Goal: Communication & Community: Answer question/provide support

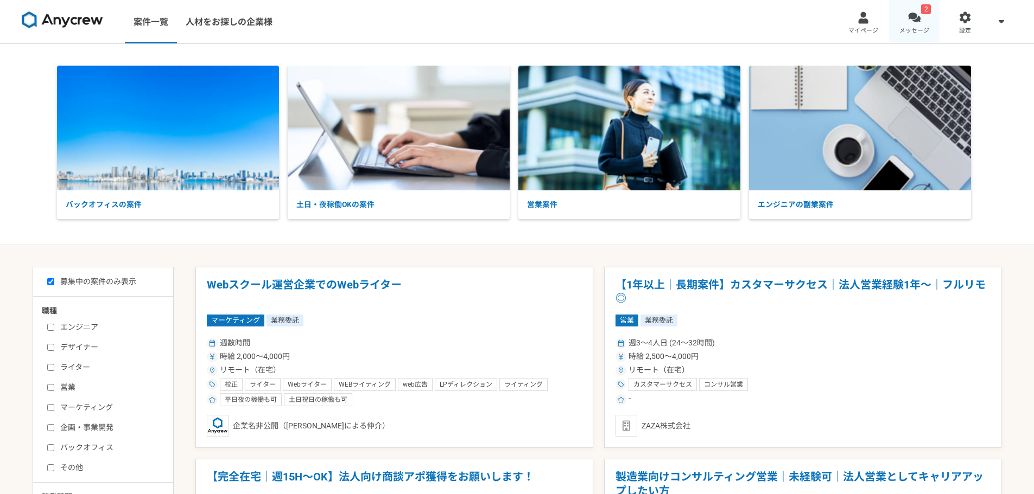
click at [912, 17] on div at bounding box center [914, 17] width 12 height 12
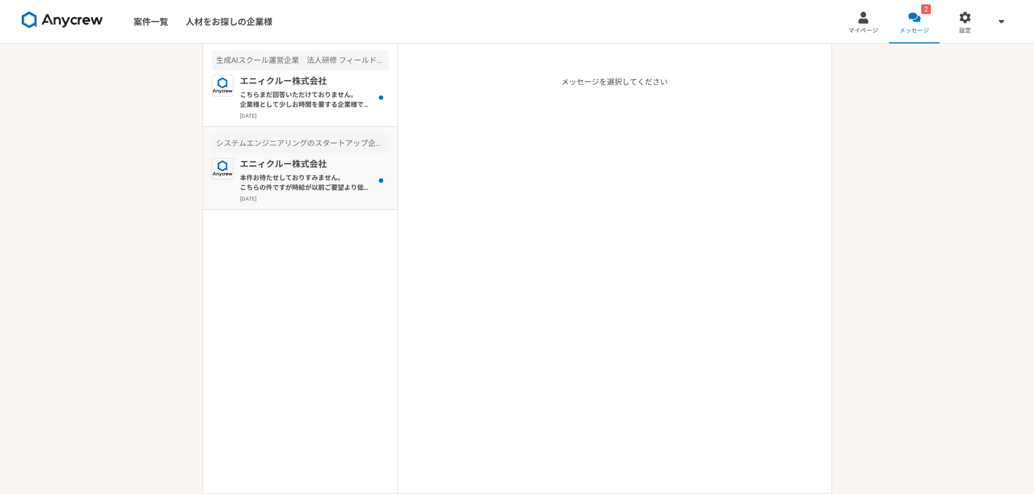
click at [313, 165] on p "エニィクルー株式会社" at bounding box center [307, 164] width 134 height 13
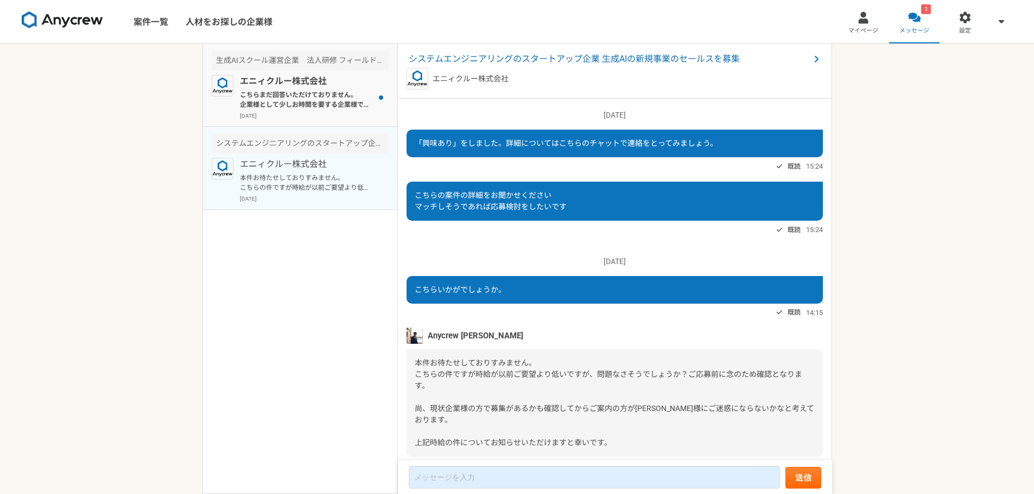
click at [286, 87] on p "エニィクルー株式会社" at bounding box center [307, 81] width 134 height 13
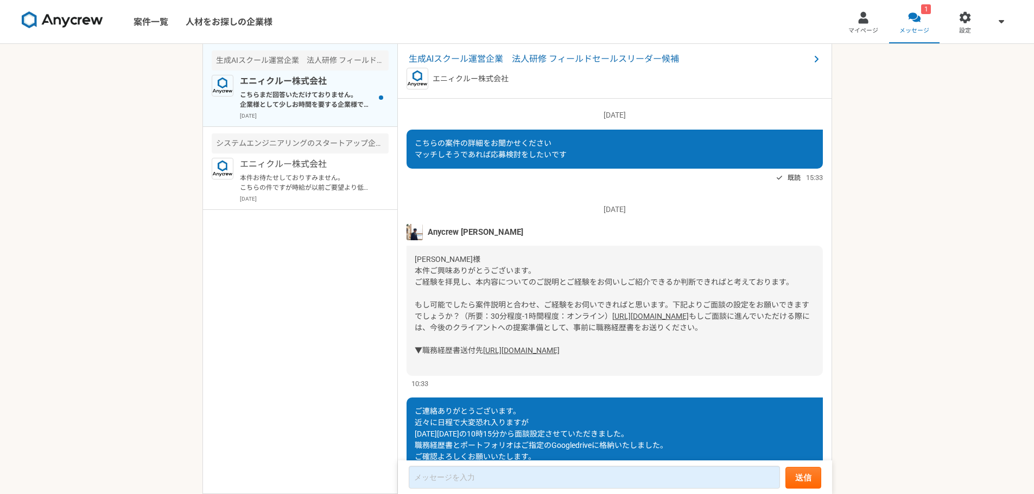
scroll to position [814, 0]
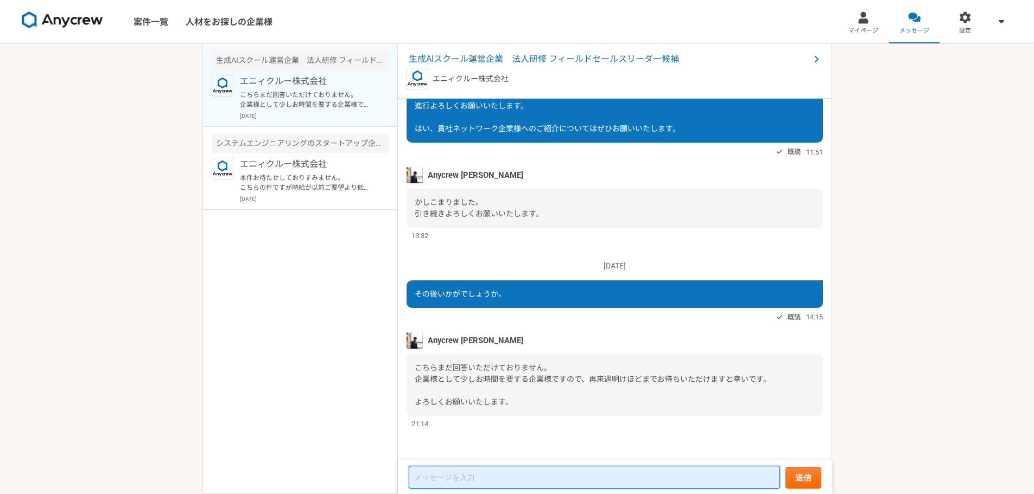
click at [470, 475] on textarea at bounding box center [594, 477] width 371 height 23
type textarea "承知いたしました。 ではよろしくお願いいたします。"
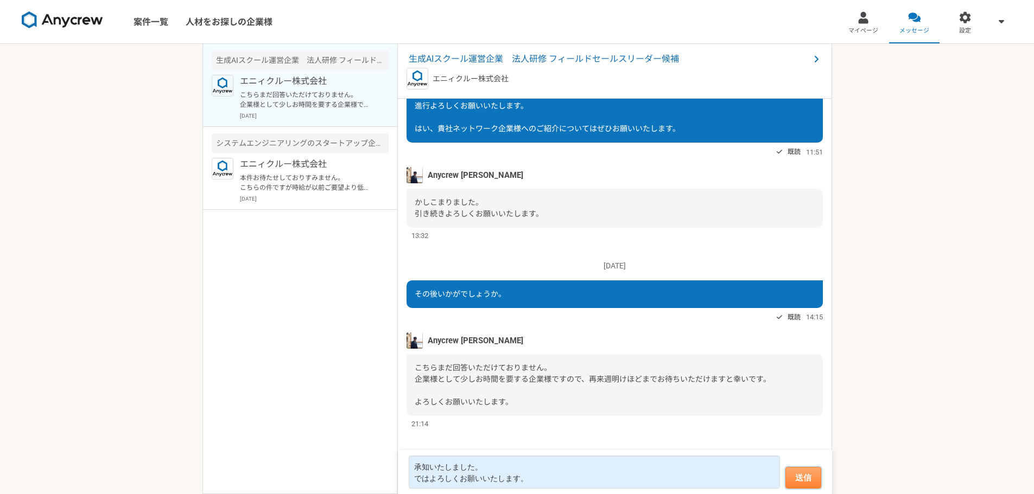
click at [802, 487] on button "送信" at bounding box center [803, 478] width 36 height 22
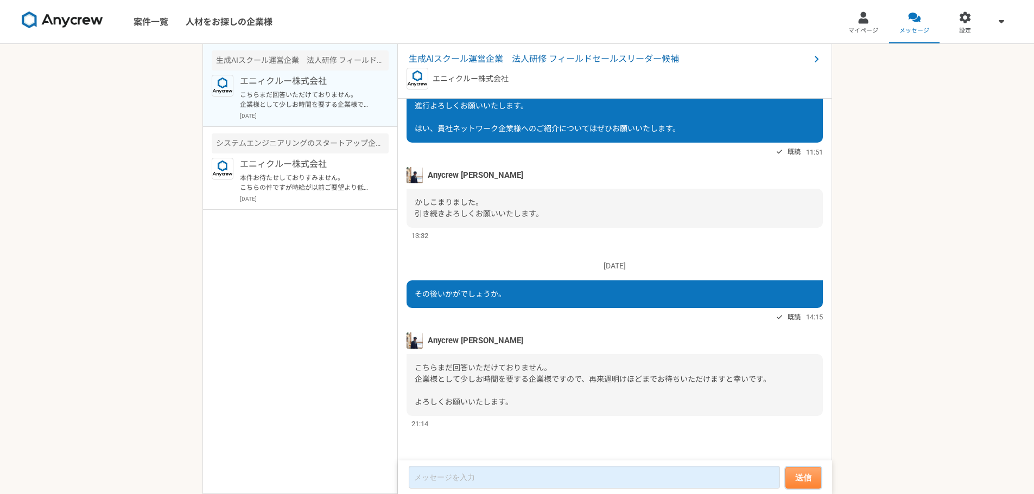
scroll to position [781, 0]
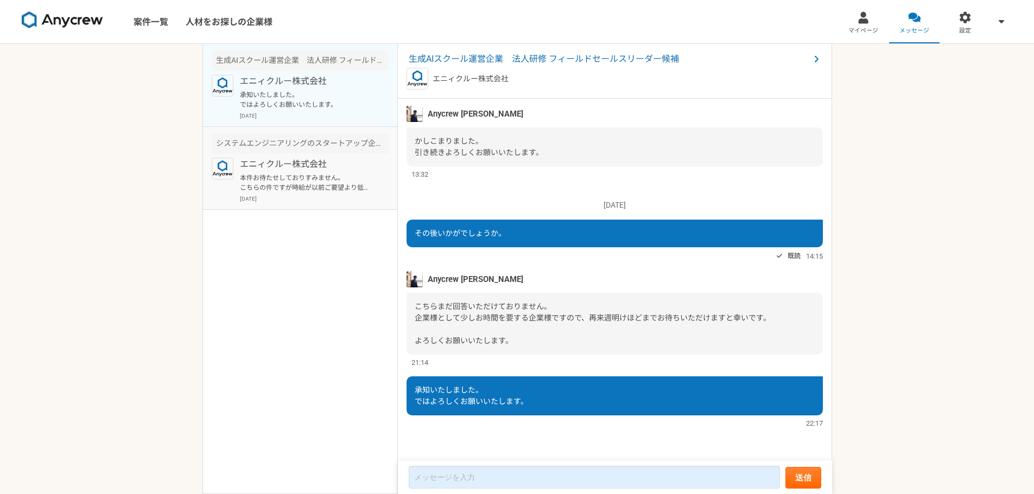
click at [312, 164] on p "エニィクルー株式会社" at bounding box center [307, 164] width 134 height 13
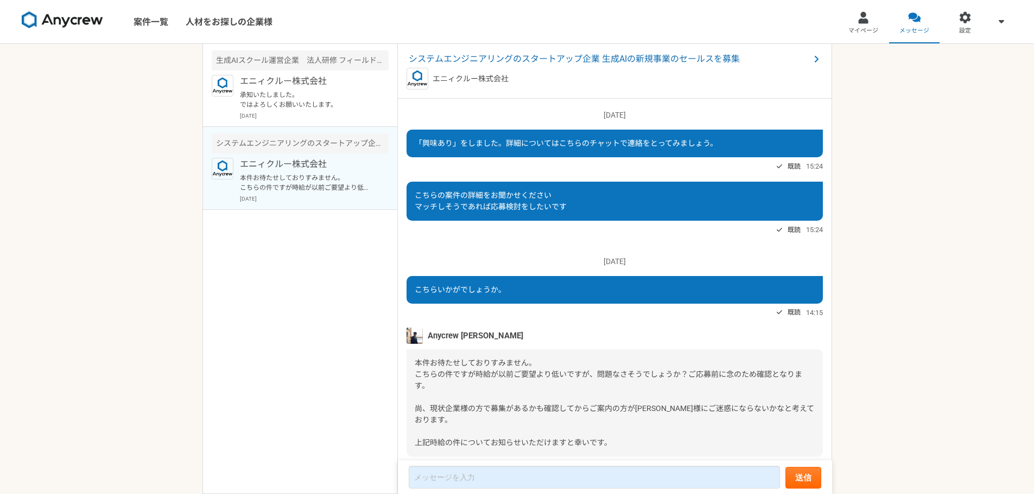
click at [520, 50] on div "システムエンジニアリングのスタートアップ企業 生成AIの新規事業のセールスを募集 エニィクルー株式会社" at bounding box center [615, 71] width 434 height 55
click at [519, 57] on span "システムエンジニアリングのスタートアップ企業 生成AIの新規事業のセールスを募集" at bounding box center [609, 59] width 401 height 13
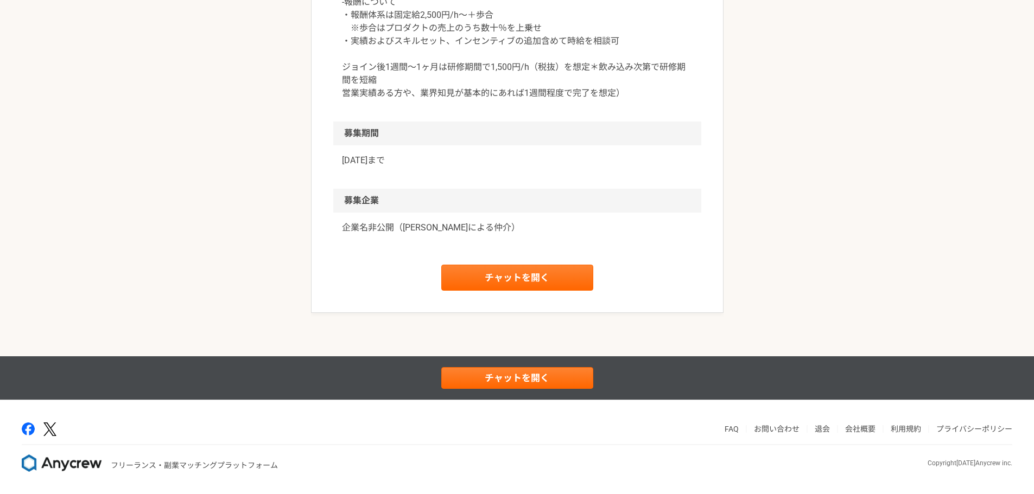
scroll to position [1073, 0]
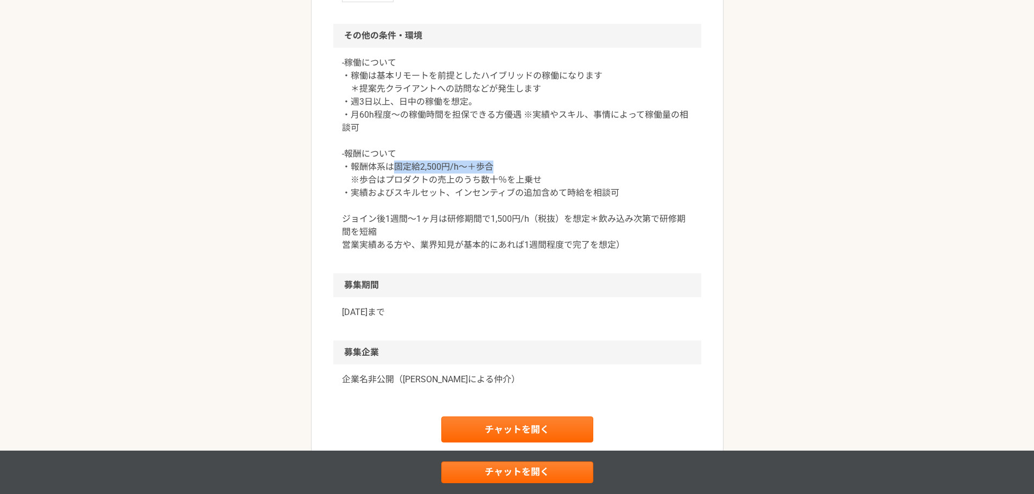
drag, startPoint x: 395, startPoint y: 230, endPoint x: 491, endPoint y: 230, distance: 96.0
click at [491, 230] on p "-稼働について ・稼働は基本リモートを前提としたハイブリッドの稼働になります ＊提案先クライアントへの訪問などが発生します ・週3日以上、日中の稼働を想定。 …" at bounding box center [517, 153] width 351 height 195
copy p "固定給2,500円/h〜＋歩合"
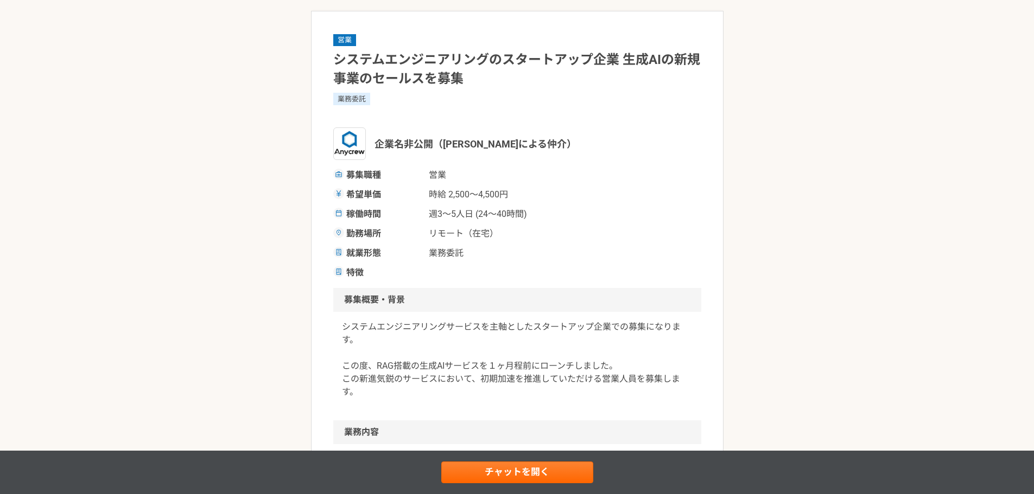
scroll to position [0, 0]
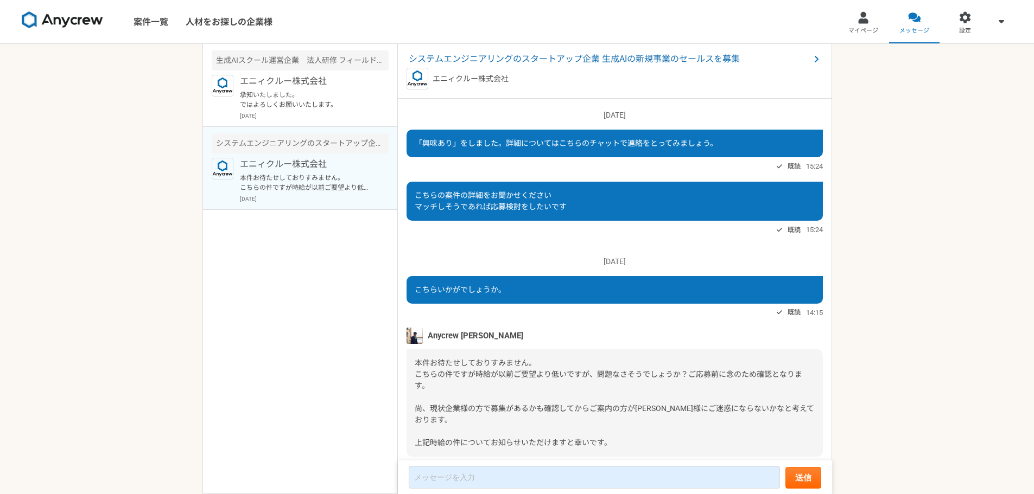
scroll to position [41, 0]
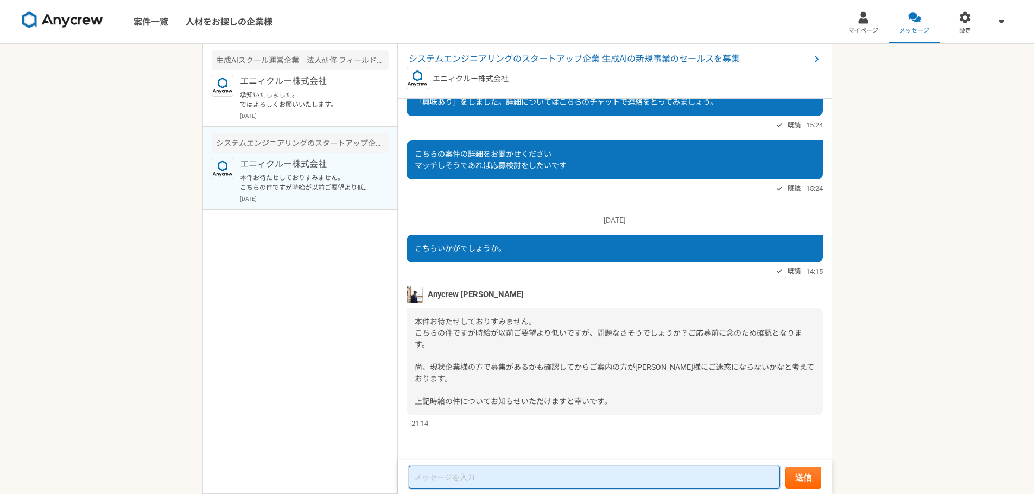
click at [510, 473] on textarea at bounding box center [594, 477] width 371 height 23
paste textarea "固定給2,500円/h〜＋歩合"
click at [453, 481] on textarea "固定給2,500円/h〜＋歩合とありましたので 歩合次第で問題ないかなと考えました。" at bounding box center [594, 472] width 371 height 33
click at [587, 482] on textarea "固定給2,500円/h〜＋歩合とありましたので 歩合次第では問題ないかなと考えました。" at bounding box center [594, 472] width 371 height 33
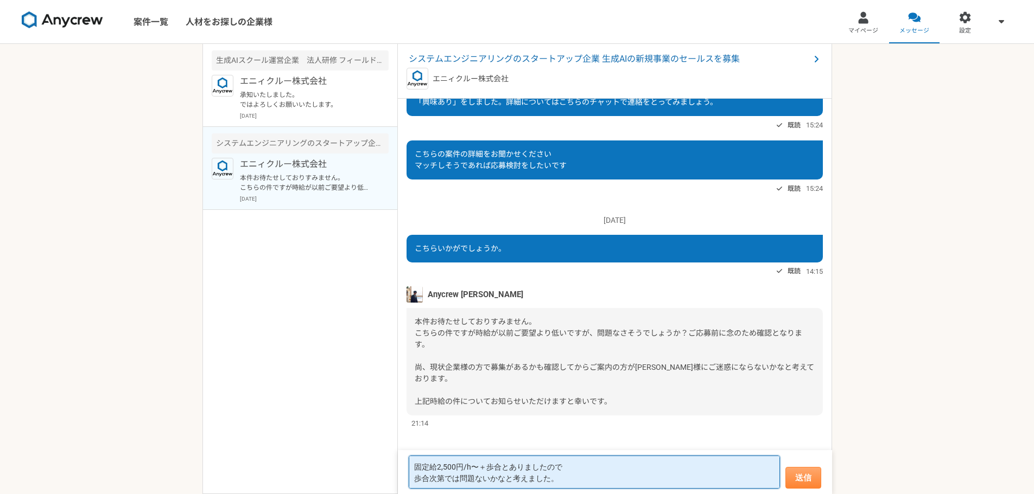
type textarea "固定給2,500円/h〜＋歩合とありましたので 歩合次第では問題ないかなと考えました。"
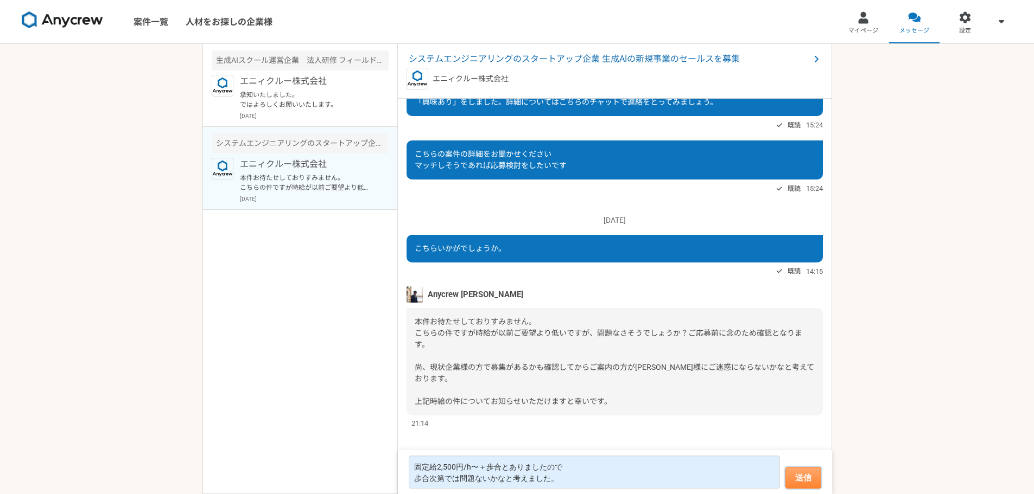
click at [809, 482] on button "送信" at bounding box center [803, 478] width 36 height 22
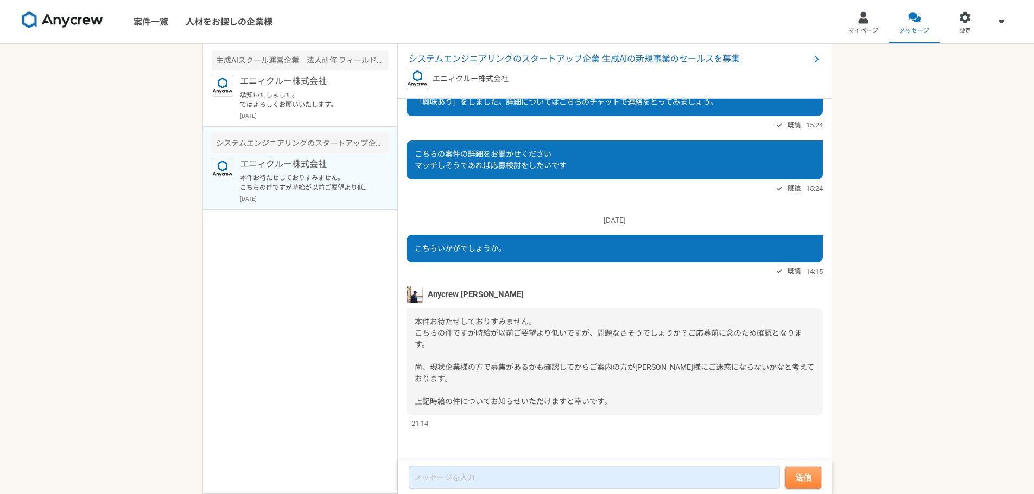
scroll to position [102, 0]
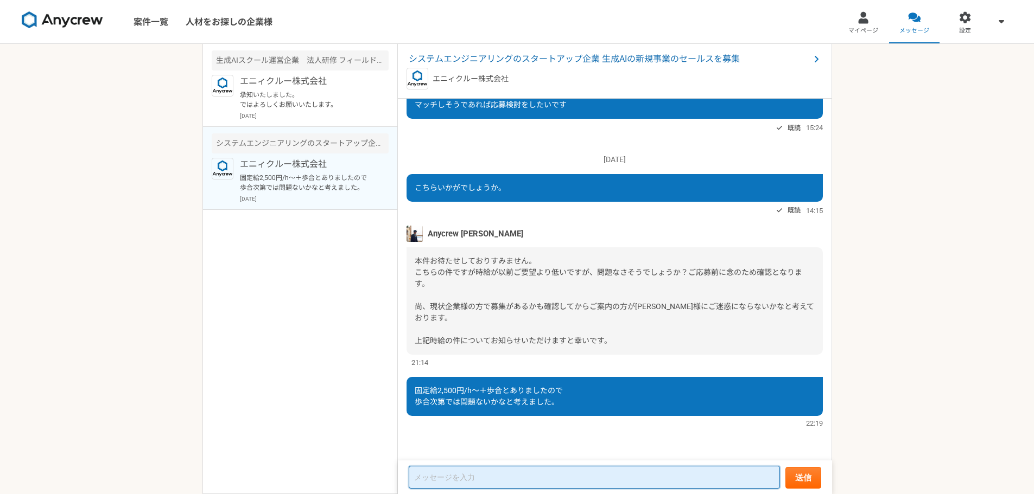
click at [470, 476] on textarea at bounding box center [594, 477] width 371 height 23
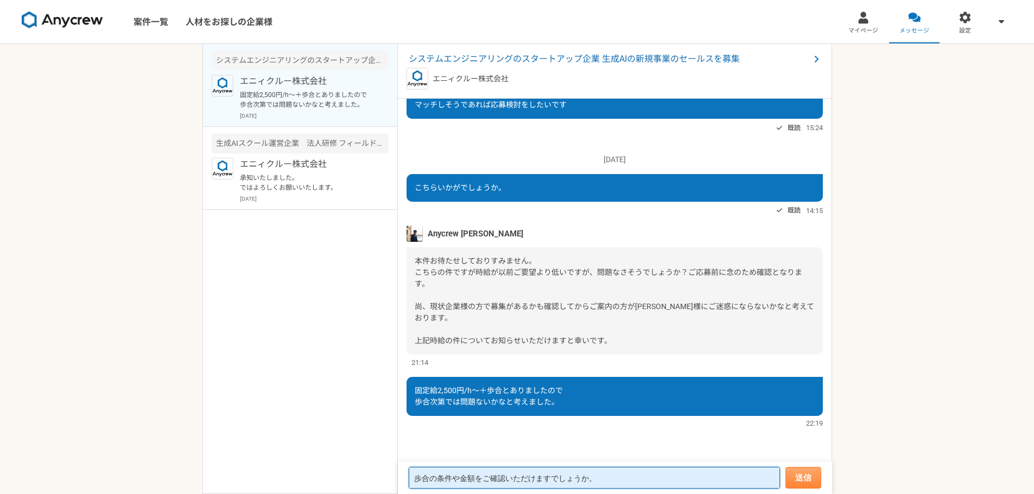
type textarea "歩合の条件や金額をご確認いただけますでしょうか。"
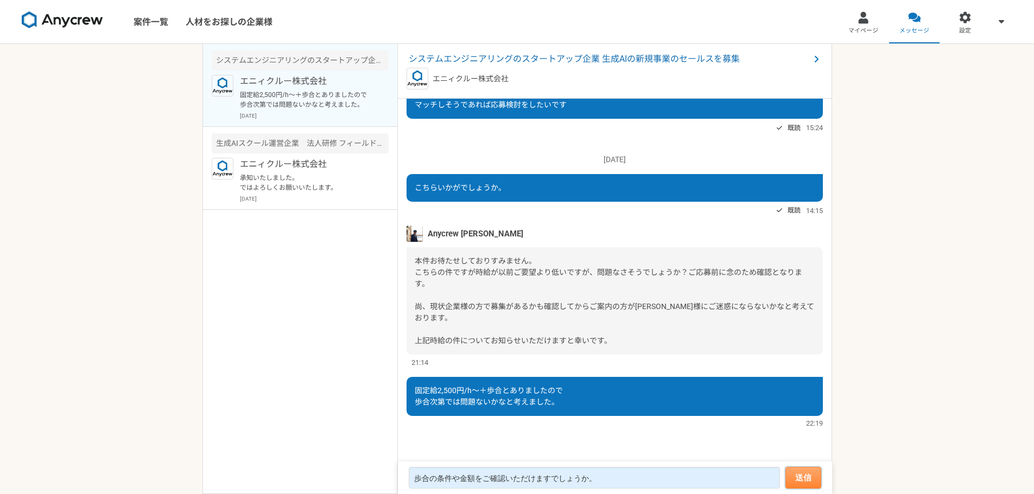
click at [805, 481] on button "送信" at bounding box center [803, 478] width 36 height 22
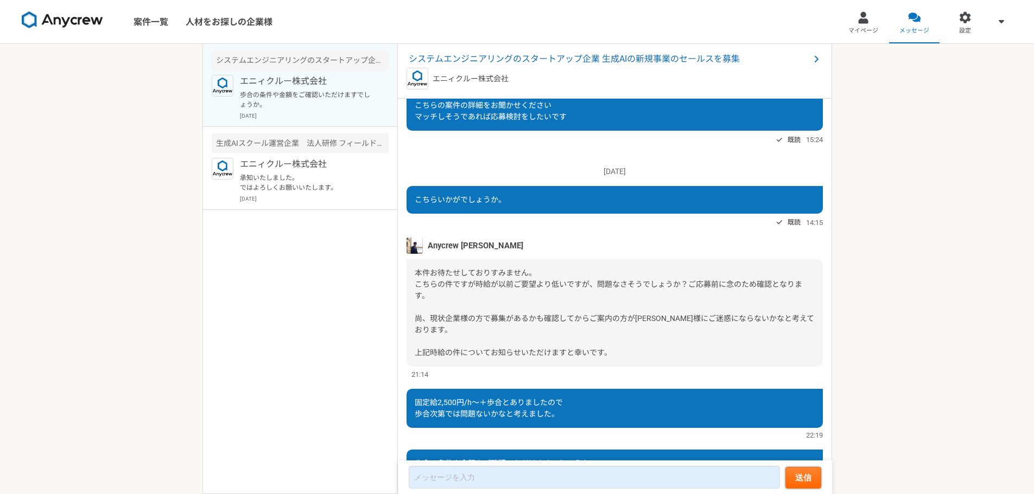
scroll to position [0, 0]
